Goal: Task Accomplishment & Management: Manage account settings

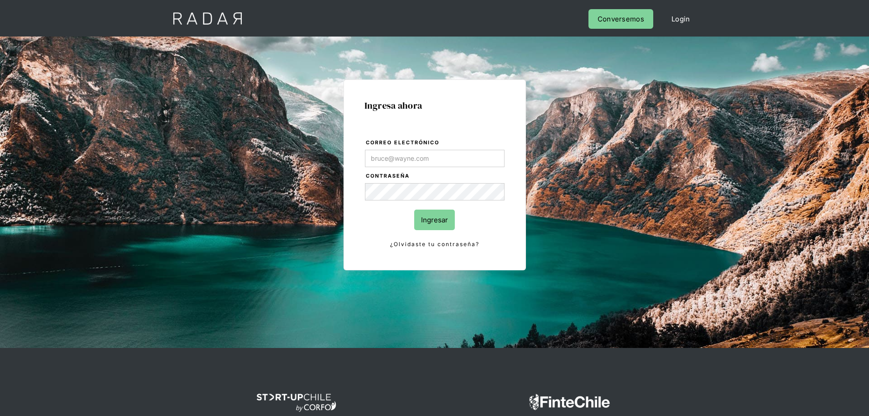
drag, startPoint x: 659, startPoint y: 178, endPoint x: 655, endPoint y: 166, distance: 13.1
click at [658, 177] on div "Ingresa ahora Correo electrónico Contraseña Ingresar ¿Olvidaste tu contraseña? …" at bounding box center [434, 191] width 869 height 311
click at [409, 159] on input "Correo electrónico" at bounding box center [435, 158] width 140 height 17
type input "[PERSON_NAME][EMAIL_ADDRESS][PERSON_NAME][DOMAIN_NAME]"
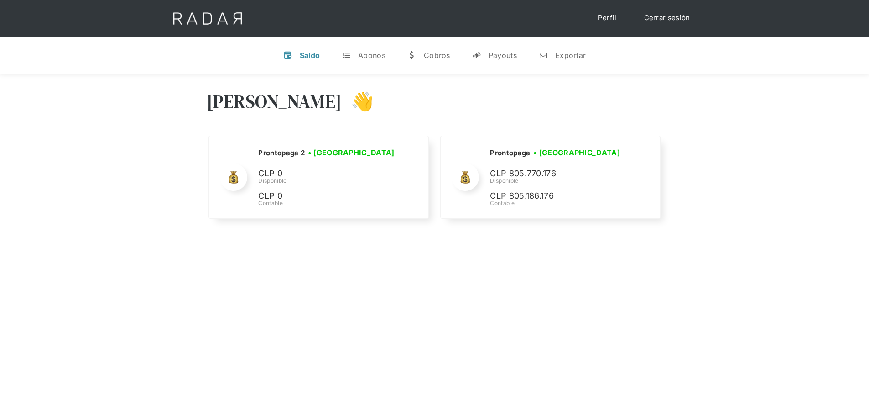
click at [738, 106] on div "[PERSON_NAME] 👋 Cargando tus cuentas... Nombre de la empresa • [GEOGRAPHIC_DATA…" at bounding box center [434, 155] width 869 height 163
click at [209, 271] on div "[PERSON_NAME] 👋 Cargando tus cuentas... Nombre de la empresa • [GEOGRAPHIC_DATA…" at bounding box center [434, 282] width 869 height 416
drag, startPoint x: 136, startPoint y: 150, endPoint x: 129, endPoint y: 132, distance: 19.1
click at [135, 150] on div "[PERSON_NAME] 👋 Cargando tus cuentas... Nombre de la empresa • [GEOGRAPHIC_DATA…" at bounding box center [434, 155] width 869 height 163
